Goal: Task Accomplishment & Management: Use online tool/utility

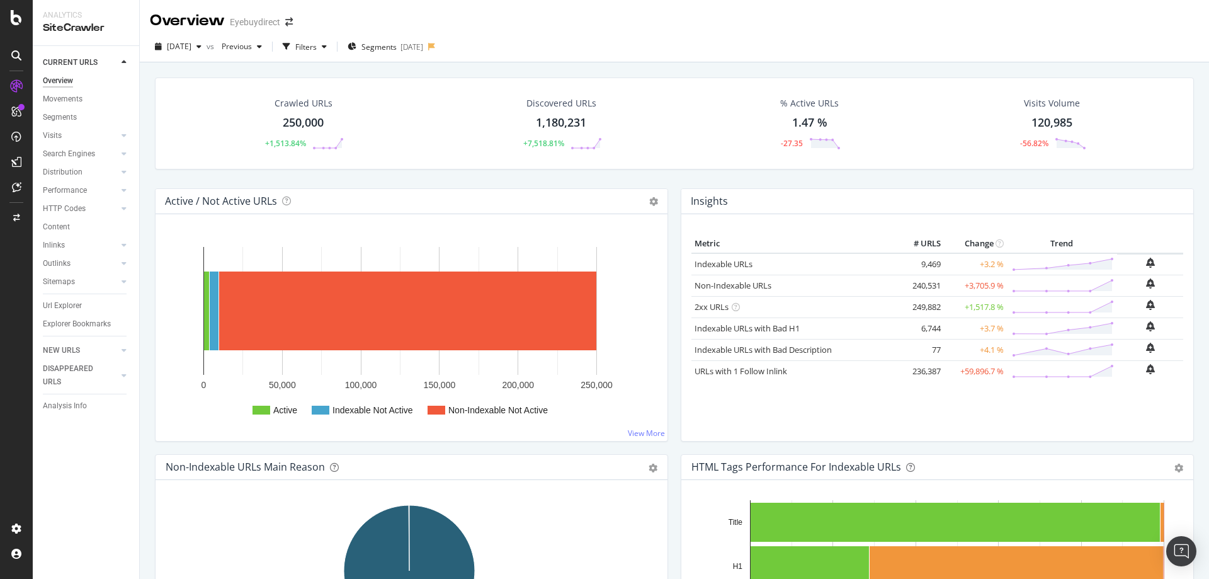
click at [400, 183] on div "Crawled URLs 250,000 +1,513.84% Discovered URLs 1,180,231 +7,518.81% % Active U…" at bounding box center [675, 132] width 1052 height 111
click at [72, 137] on div "Intelligence ActionBoard AlertPanel" at bounding box center [82, 140] width 91 height 92
click at [72, 144] on div "ActionBoard" at bounding box center [71, 144] width 49 height 13
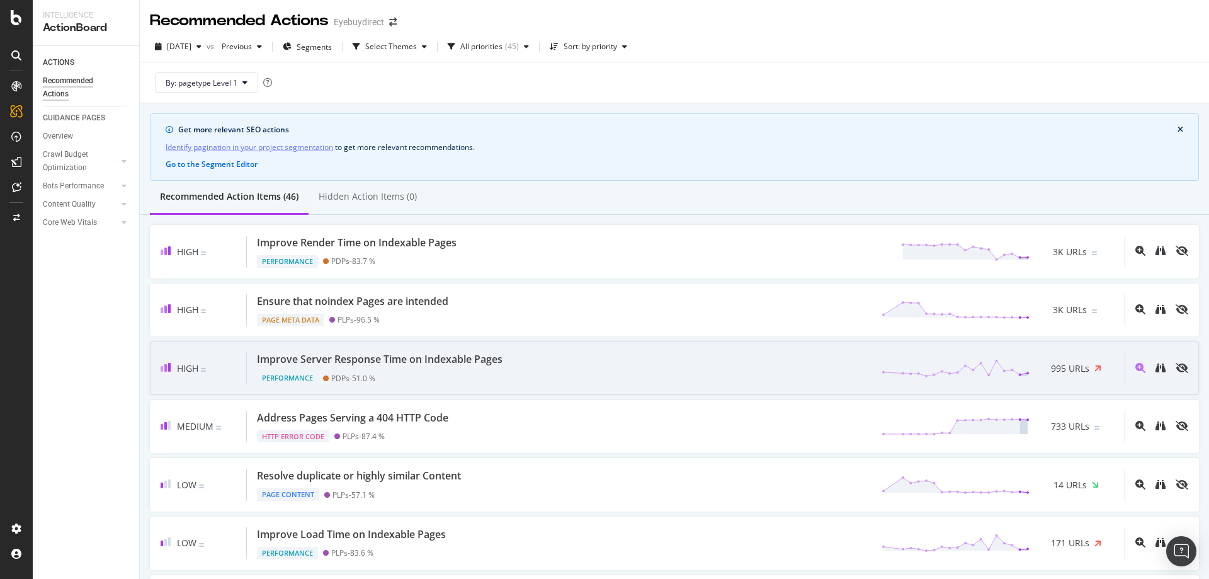
click at [595, 368] on div "Improve Server Response Time on Indexable Pages Performance PDPs - 51.0 % 995 U…" at bounding box center [686, 368] width 878 height 32
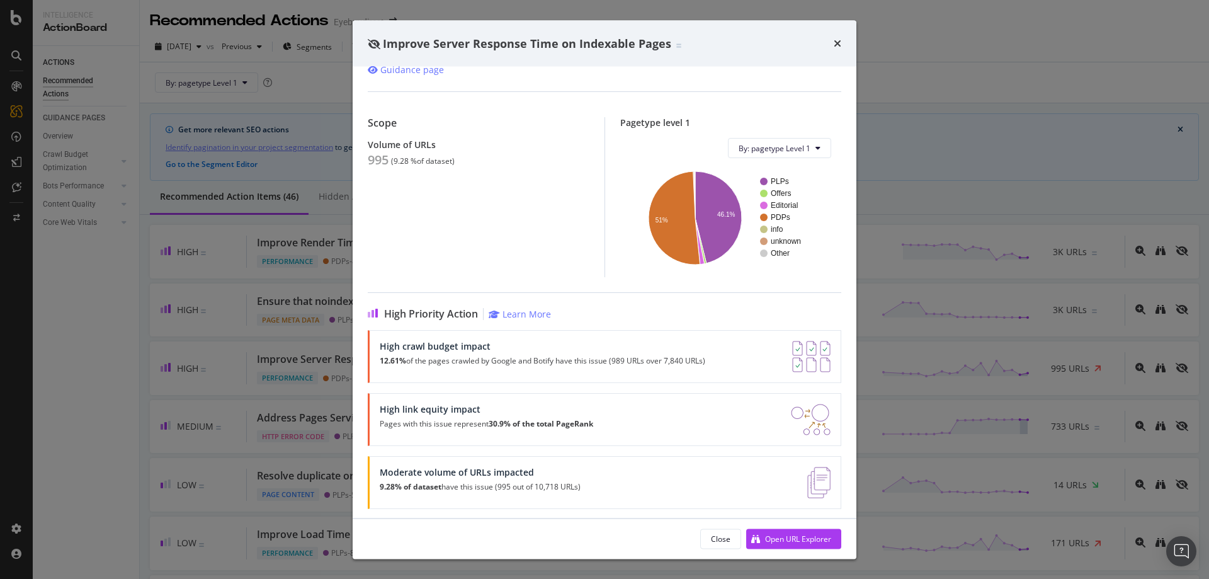
scroll to position [86, 0]
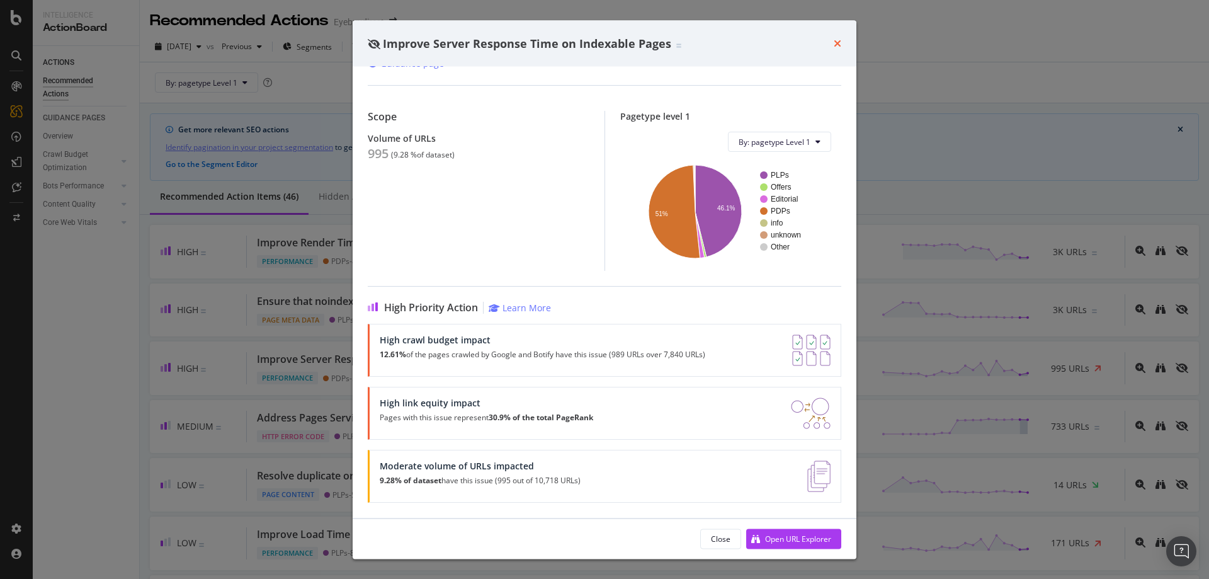
click at [837, 43] on icon "times" at bounding box center [838, 43] width 8 height 10
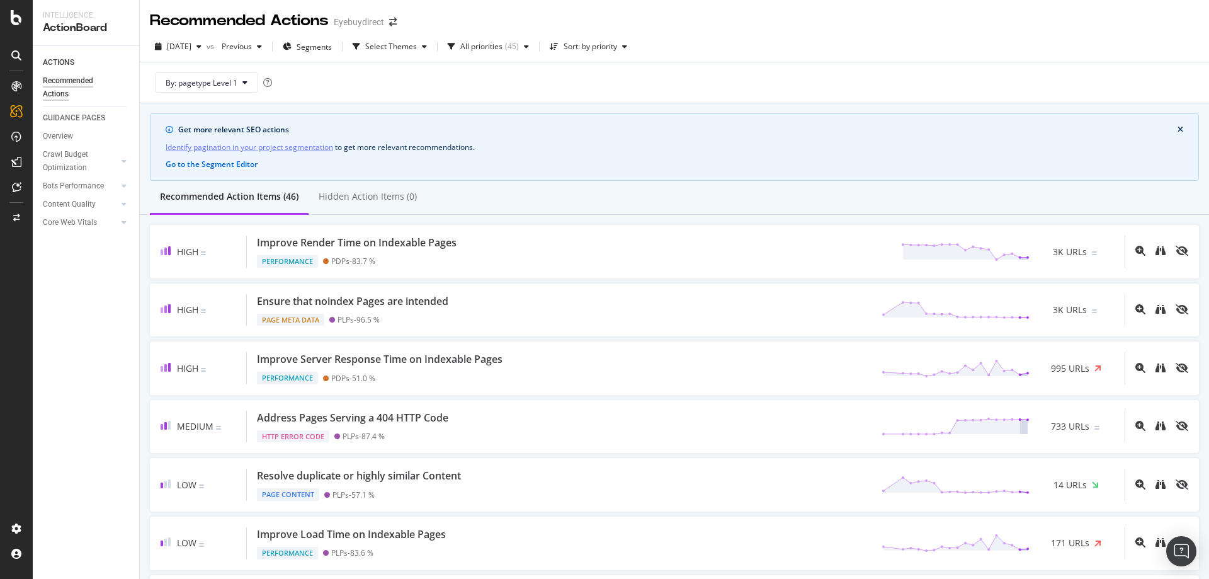
click at [860, 53] on div "[DATE] vs Previous Segments Select Themes All priorities ( 45 ) Sort: by priori…" at bounding box center [674, 49] width 1069 height 25
drag, startPoint x: 723, startPoint y: 25, endPoint x: 754, endPoint y: 30, distance: 31.8
click at [723, 25] on div "Recommended Actions Eyebuydirect" at bounding box center [674, 15] width 1069 height 31
drag, startPoint x: 1080, startPoint y: 50, endPoint x: 1076, endPoint y: 40, distance: 11.4
click at [1079, 50] on div "[DATE] vs Previous Segments Select Themes All priorities ( 45 ) Sort: by priori…" at bounding box center [674, 49] width 1069 height 25
